Goal: Contribute content: Add original content to the website for others to see

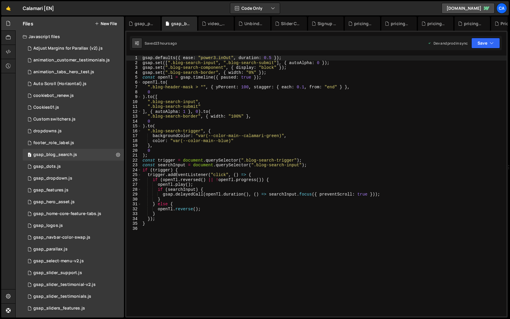
click at [189, 126] on div "gsap . defaults ({ ease : "power3.inOut" , duration : 0.5 }) ; gsap . set ([ ".…" at bounding box center [323, 190] width 365 height 270
type textarea "}"
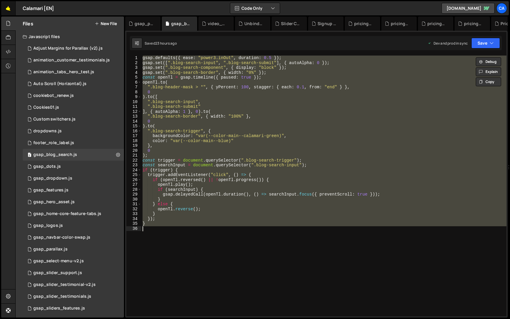
click at [7, 10] on link "🤙" at bounding box center [8, 8] width 14 height 14
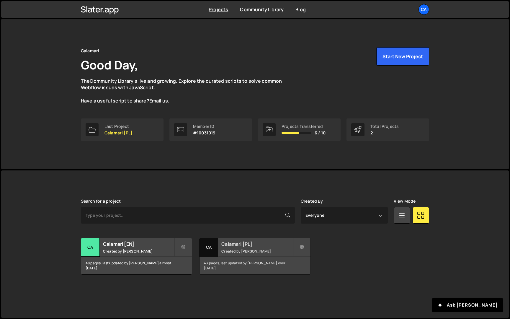
click at [252, 240] on div "Calamari [PL] Created by Sebastian Pietak" at bounding box center [255, 247] width 111 height 18
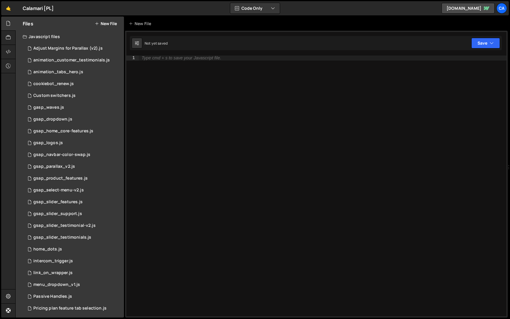
click at [102, 25] on button "New File" at bounding box center [106, 23] width 22 height 5
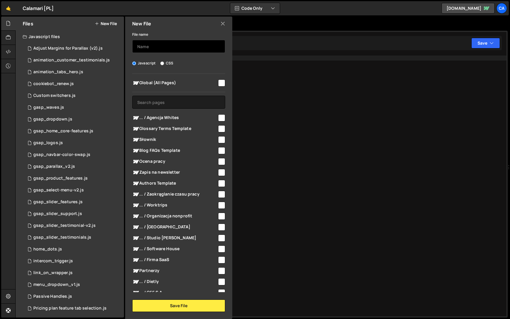
click at [150, 48] on input "text" at bounding box center [178, 46] width 93 height 13
type input "gsap_blog_search"
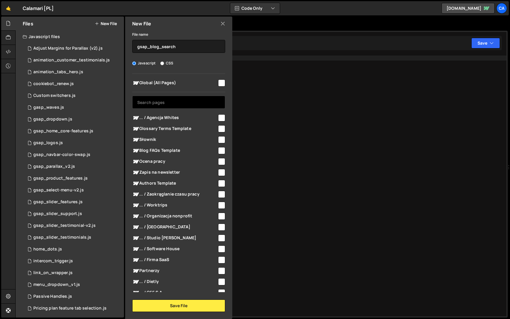
click at [169, 99] on input "text" at bounding box center [178, 102] width 93 height 13
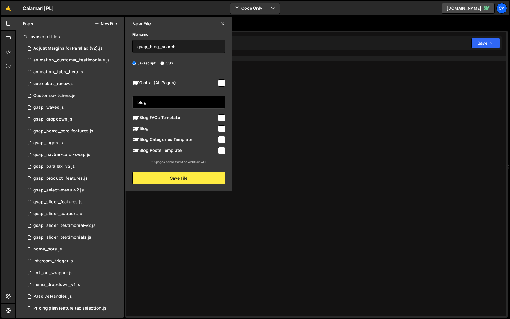
type input "blog"
click at [220, 127] on input "checkbox" at bounding box center [221, 128] width 7 height 7
checkbox input "true"
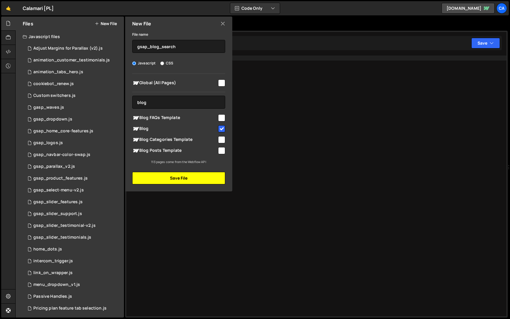
click at [205, 179] on button "Save File" at bounding box center [178, 178] width 93 height 12
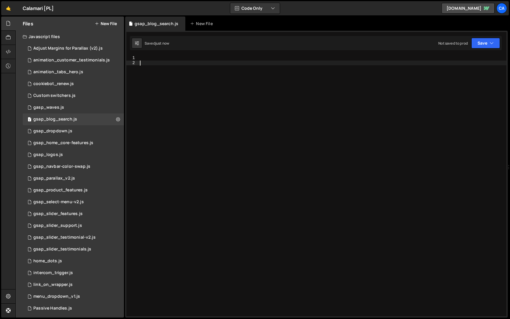
click at [216, 77] on div at bounding box center [323, 190] width 368 height 270
click at [190, 57] on div at bounding box center [323, 190] width 368 height 270
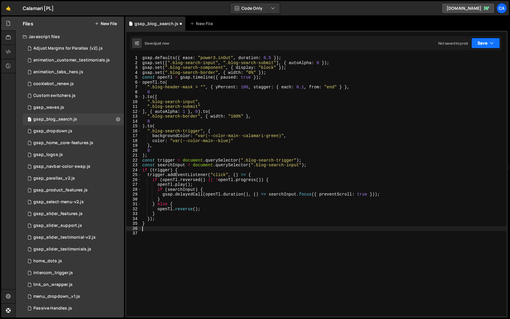
click at [477, 41] on button "Save" at bounding box center [485, 43] width 29 height 11
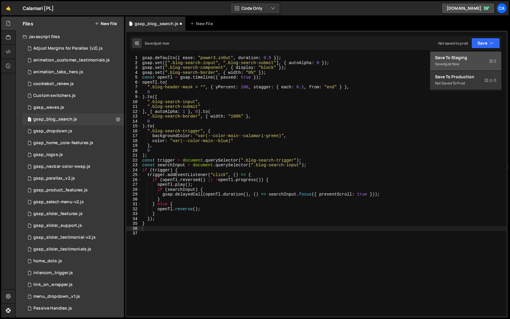
click at [454, 59] on div "Save to Staging S" at bounding box center [465, 58] width 61 height 6
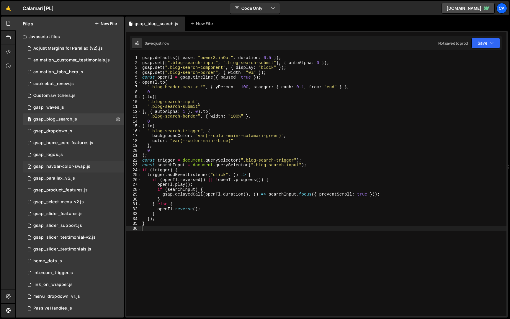
click at [88, 164] on div "gsap_navbar-color-swap.js" at bounding box center [61, 166] width 57 height 5
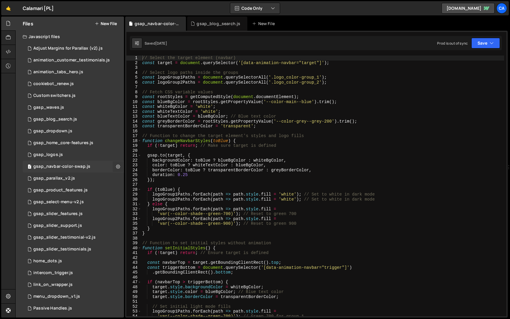
click at [116, 168] on icon at bounding box center [118, 166] width 4 height 6
type input "gsap_navbar-color-swap"
radio input "true"
checkbox input "true"
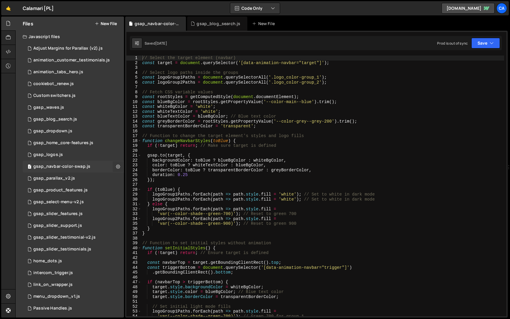
checkbox input "true"
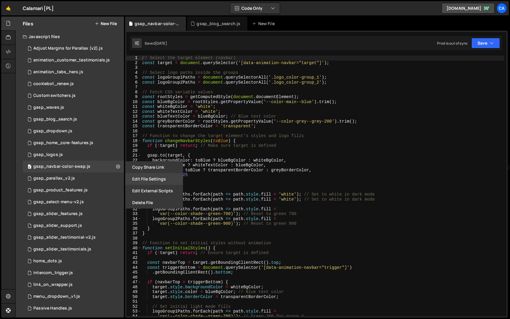
click at [134, 177] on button "Edit File Settings" at bounding box center [154, 179] width 58 height 12
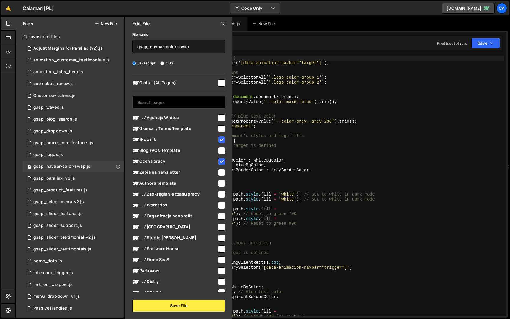
click at [192, 103] on input "text" at bounding box center [178, 102] width 93 height 13
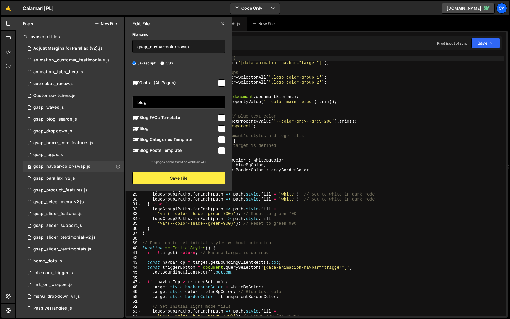
type input "blog"
click at [223, 128] on input "checkbox" at bounding box center [221, 128] width 7 height 7
checkbox input "true"
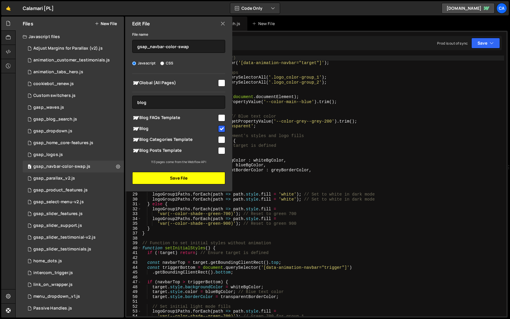
click at [204, 176] on button "Save File" at bounding box center [178, 178] width 93 height 12
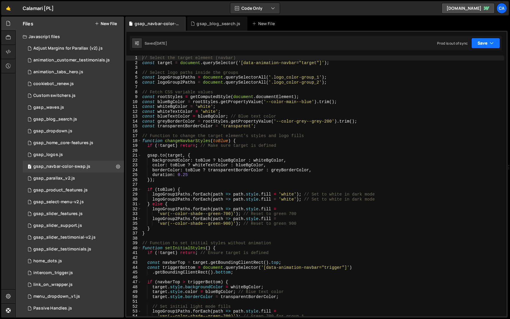
click at [488, 42] on button "Save" at bounding box center [485, 43] width 29 height 11
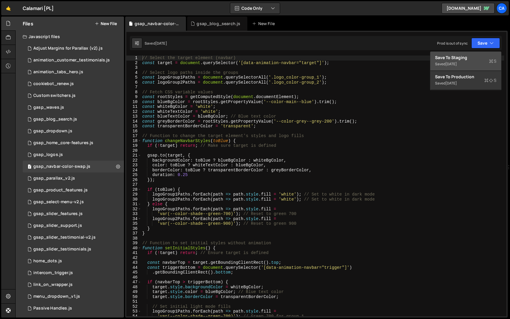
click at [476, 58] on div "Save to Staging S" at bounding box center [465, 58] width 61 height 6
